Goal: Task Accomplishment & Management: Complete application form

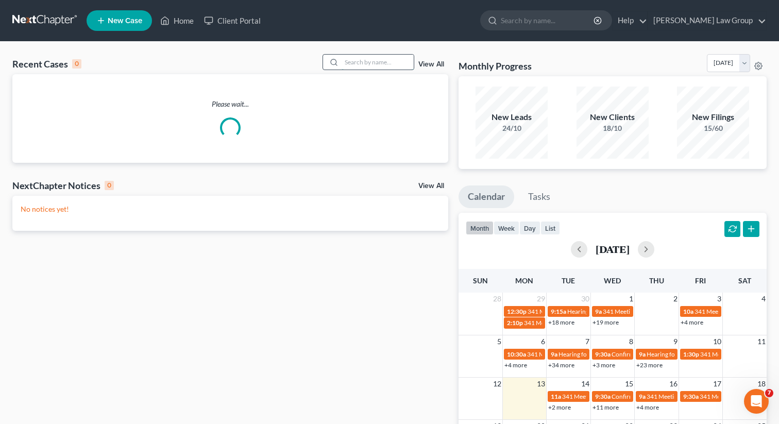
click at [374, 62] on input "search" at bounding box center [378, 62] width 72 height 15
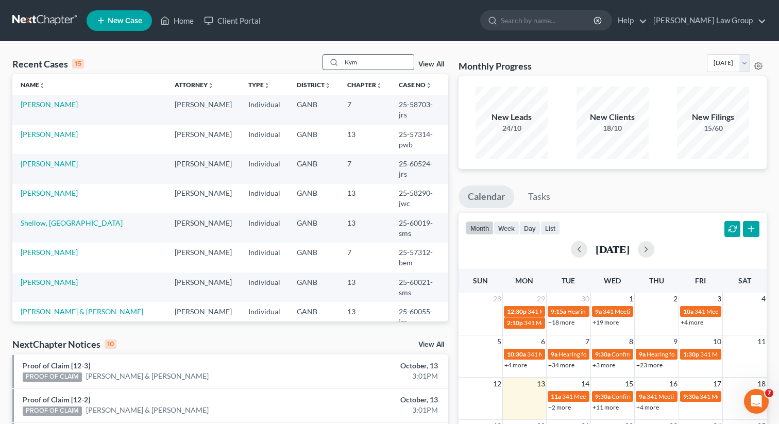
type input "Kym"
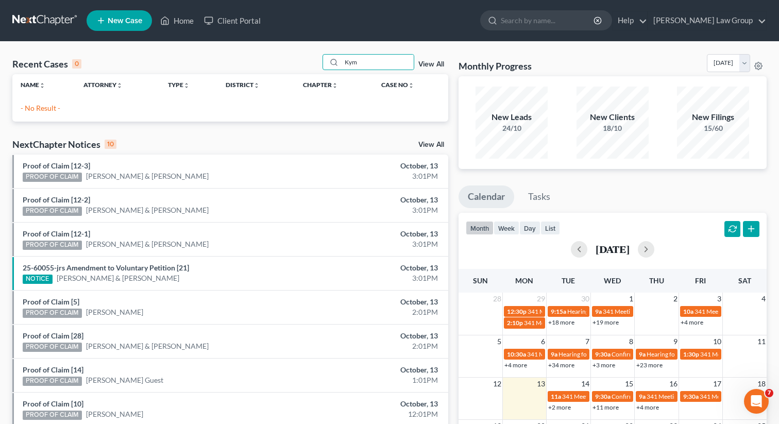
click at [109, 21] on span "New Case" at bounding box center [125, 21] width 35 height 8
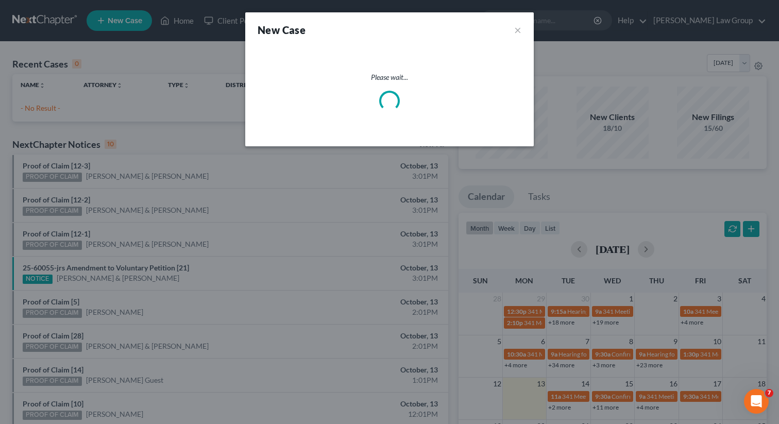
select select "19"
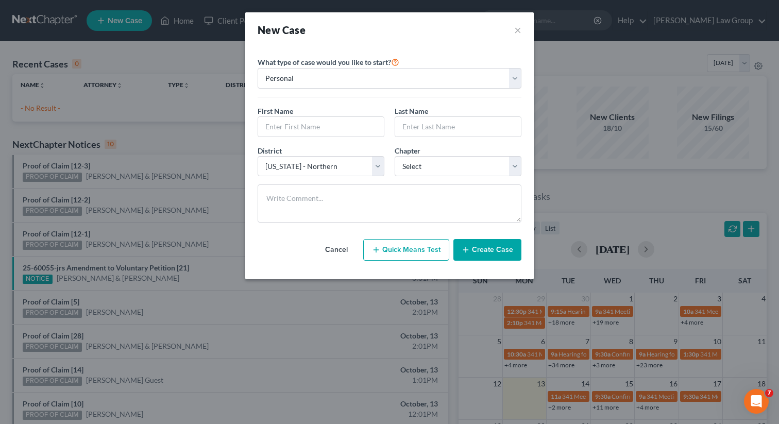
click at [402, 255] on button "Quick Means Test" at bounding box center [406, 250] width 86 height 22
select select "10"
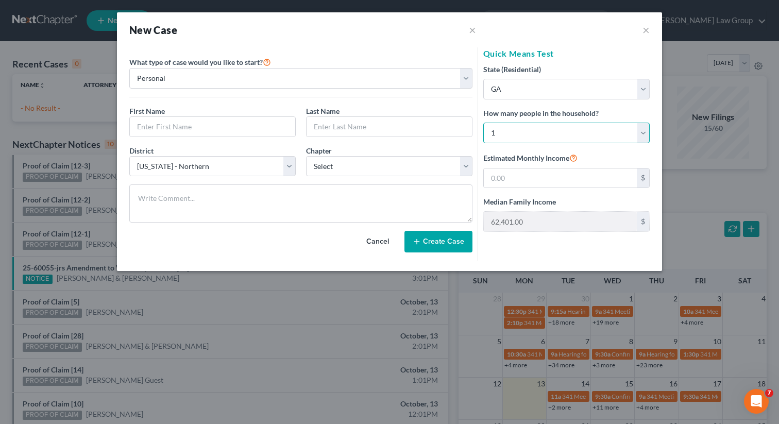
click at [502, 132] on select "Select 1 2 3 4 5 6 7 8 9 10 11 12 13 14 15 16 17 18 19 20" at bounding box center [566, 133] width 166 height 21
select select "4"
click at [483, 123] on select "Select 1 2 3 4 5 6 7 8 9 10 11 12 13 14 15 16 17 18 19 20" at bounding box center [566, 133] width 166 height 21
type input "125,718.00"
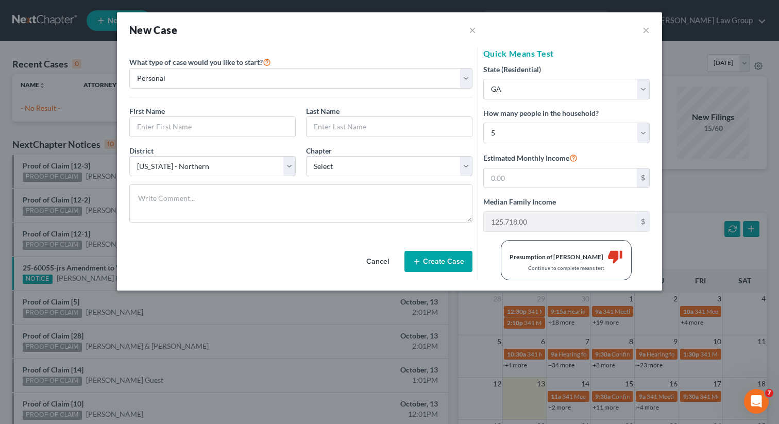
click at [381, 275] on div "Cancel Create Case" at bounding box center [300, 255] width 343 height 49
click at [371, 268] on button "Cancel" at bounding box center [377, 261] width 45 height 21
